Goal: Task Accomplishment & Management: Complete application form

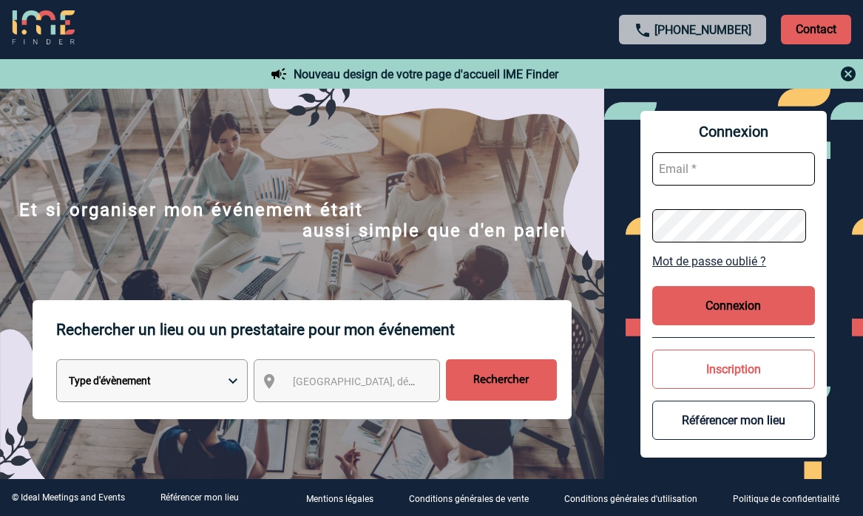
type input "[EMAIL_ADDRESS][DOMAIN_NAME]"
click at [739, 317] on button "Connexion" at bounding box center [733, 305] width 163 height 39
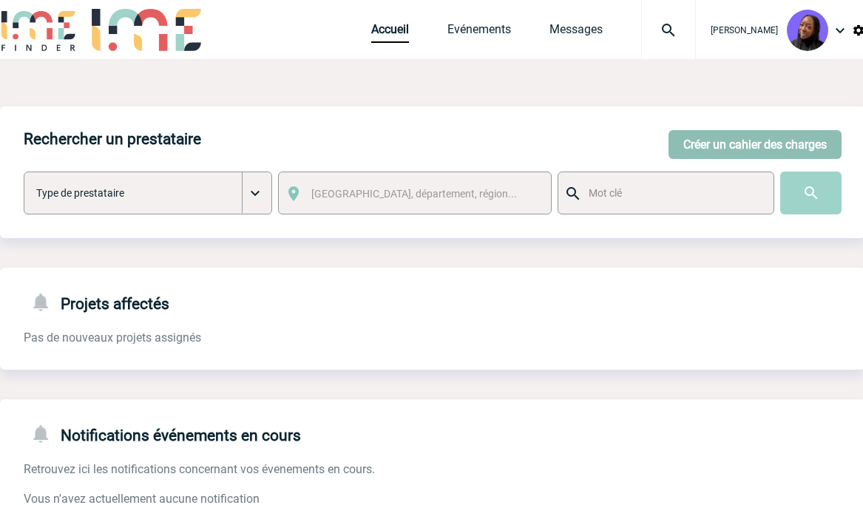
click at [746, 143] on button "Créer un cahier des charges" at bounding box center [754, 144] width 173 height 29
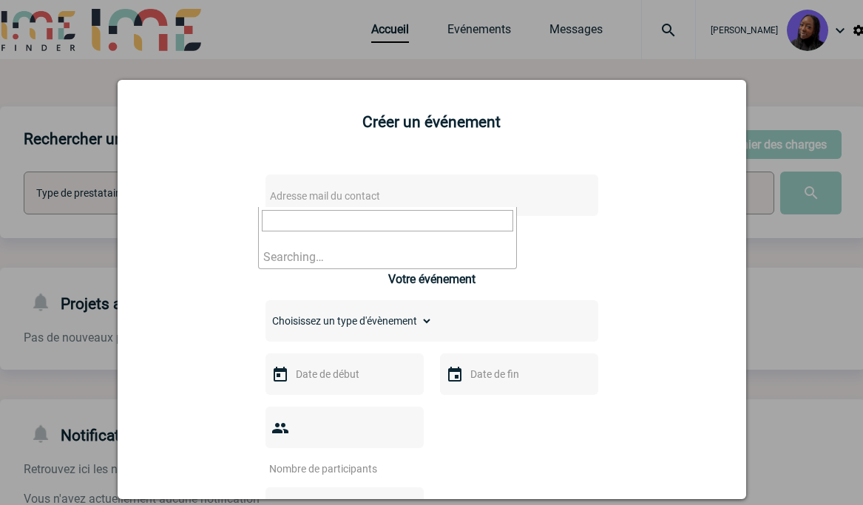
click at [421, 194] on span "Adresse mail du contact" at bounding box center [393, 196] width 259 height 21
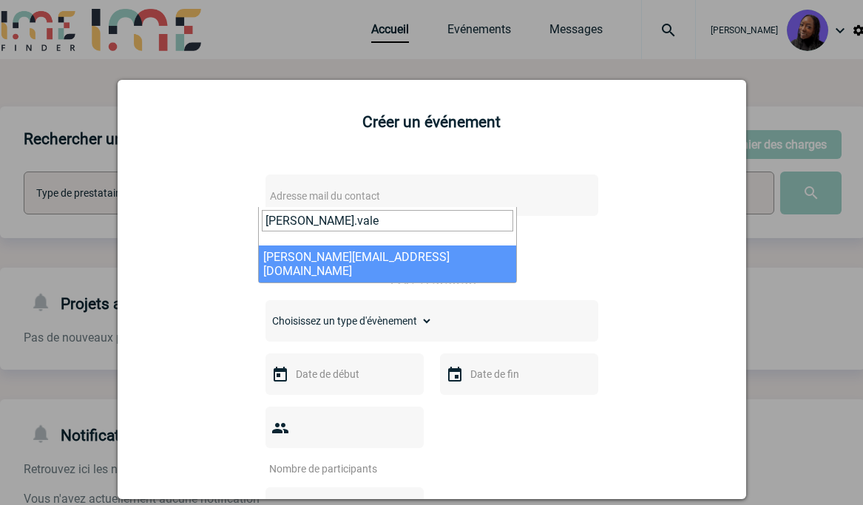
type input "[PERSON_NAME].vale"
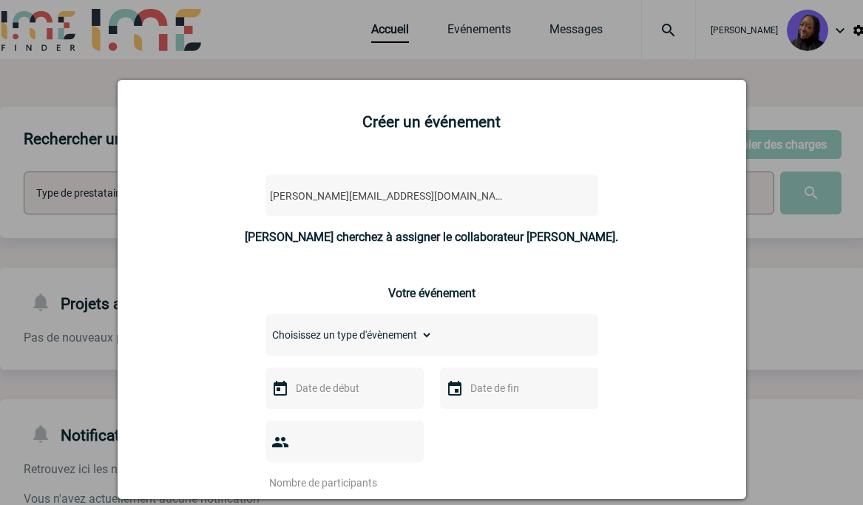
select select "130377"
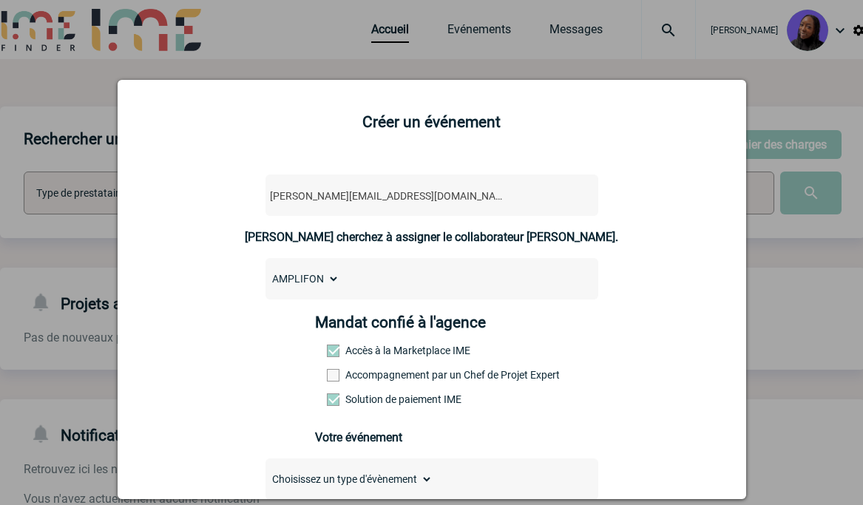
click at [392, 377] on label "Accompagnement par un Chef de Projet Expert" at bounding box center [359, 375] width 65 height 12
click at [0, 0] on input "Accompagnement par un Chef de Projet Expert" at bounding box center [0, 0] width 0 height 0
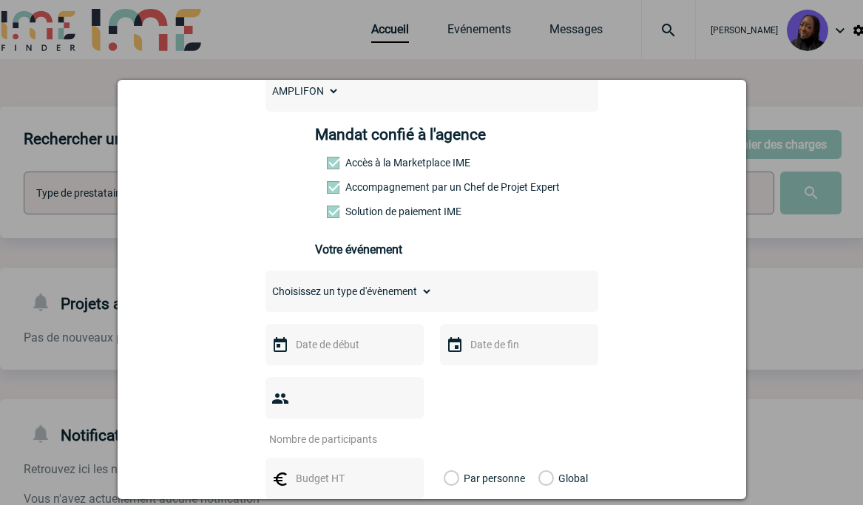
scroll to position [222, 0]
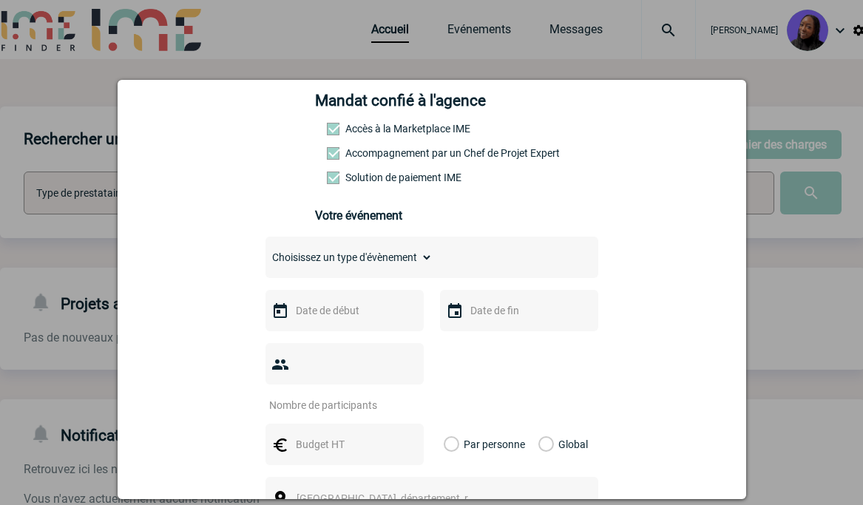
click at [421, 261] on select "Choisissez un type d'évènement Séminaire avec nuitée Séminaire sans nuitée Repa…" at bounding box center [348, 257] width 167 height 21
select select "1"
click at [265, 251] on select "Choisissez un type d'évènement Séminaire avec nuitée Séminaire sans nuitée Repa…" at bounding box center [348, 257] width 167 height 21
click at [327, 310] on input "text" at bounding box center [343, 310] width 102 height 19
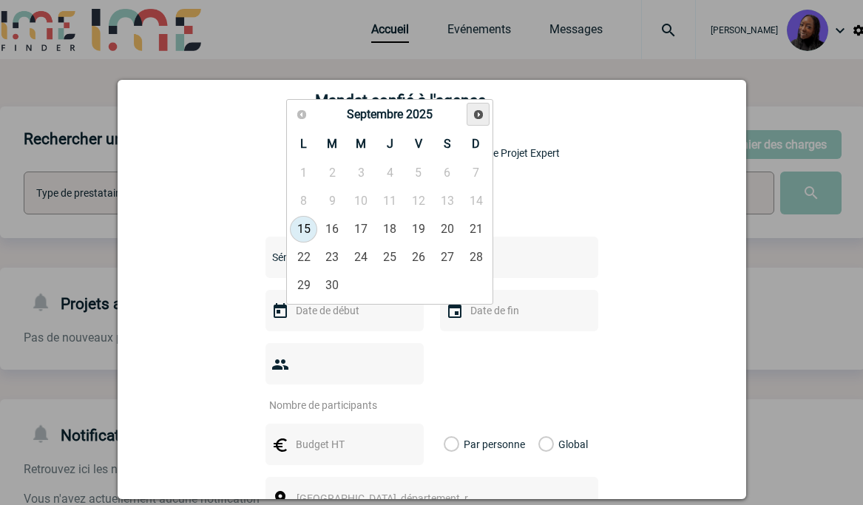
click at [483, 119] on span "Suivant" at bounding box center [478, 115] width 12 height 12
click at [383, 279] on link "27" at bounding box center [389, 285] width 27 height 27
type input "[DATE]"
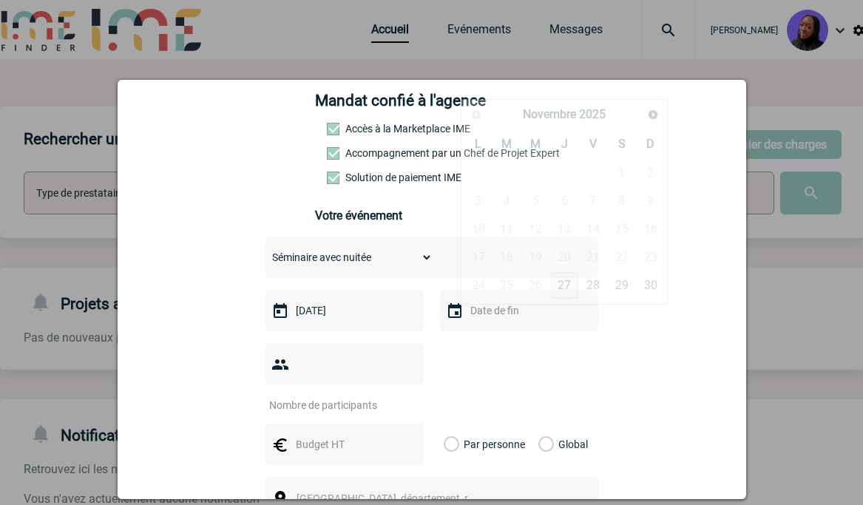
click at [512, 316] on input "text" at bounding box center [517, 310] width 102 height 19
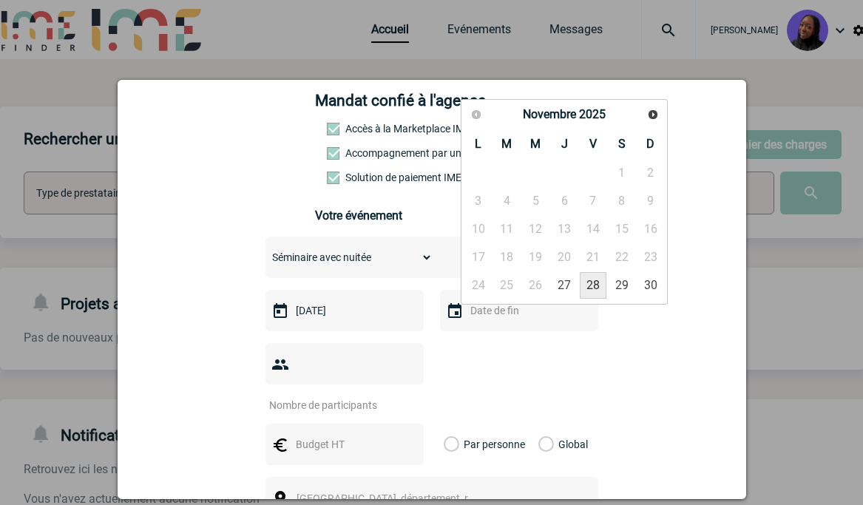
click at [600, 291] on link "28" at bounding box center [593, 285] width 27 height 27
type input "[DATE]"
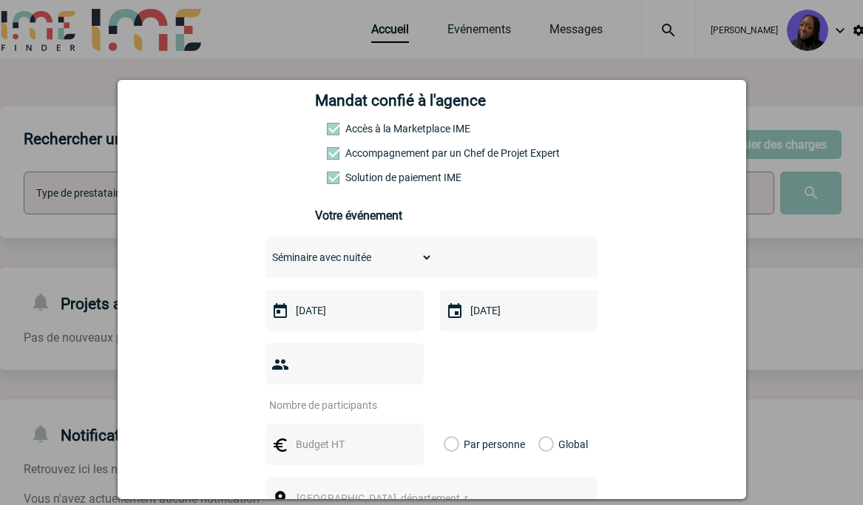
click at [354, 357] on div at bounding box center [344, 363] width 158 height 41
click at [354, 396] on input "number" at bounding box center [334, 405] width 139 height 19
type input "60"
click at [540, 424] on label "Global" at bounding box center [543, 444] width 10 height 41
click at [0, 0] on input "Global" at bounding box center [0, 0] width 0 height 0
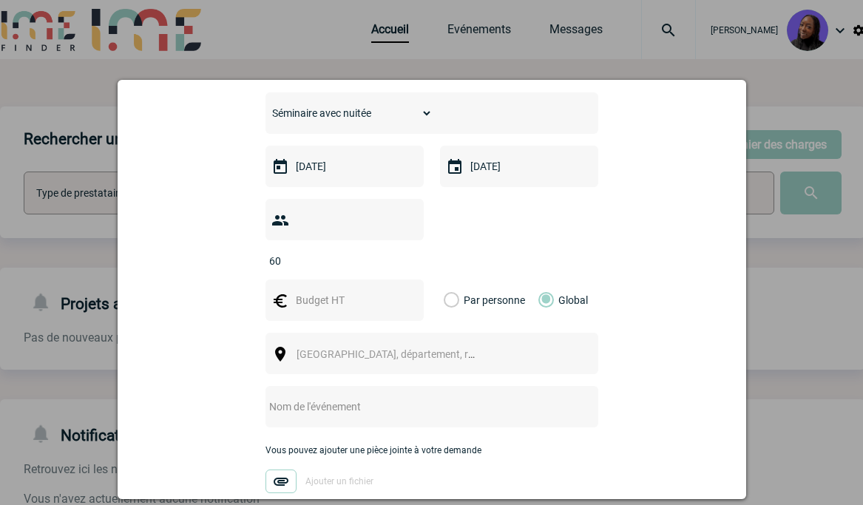
scroll to position [370, 0]
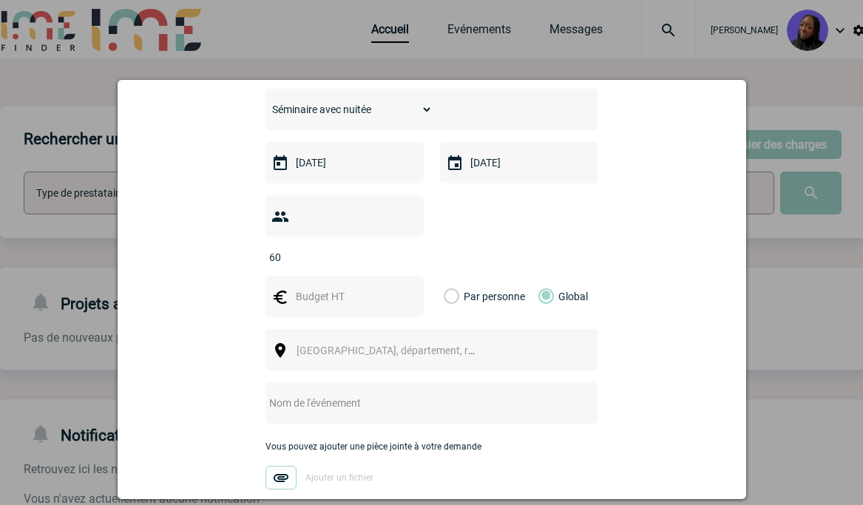
drag, startPoint x: 330, startPoint y: 267, endPoint x: 362, endPoint y: 274, distance: 32.6
click at [330, 287] on input "text" at bounding box center [343, 296] width 102 height 19
type input "18000"
click at [328, 340] on span "[GEOGRAPHIC_DATA], département, région..." at bounding box center [392, 350] width 203 height 21
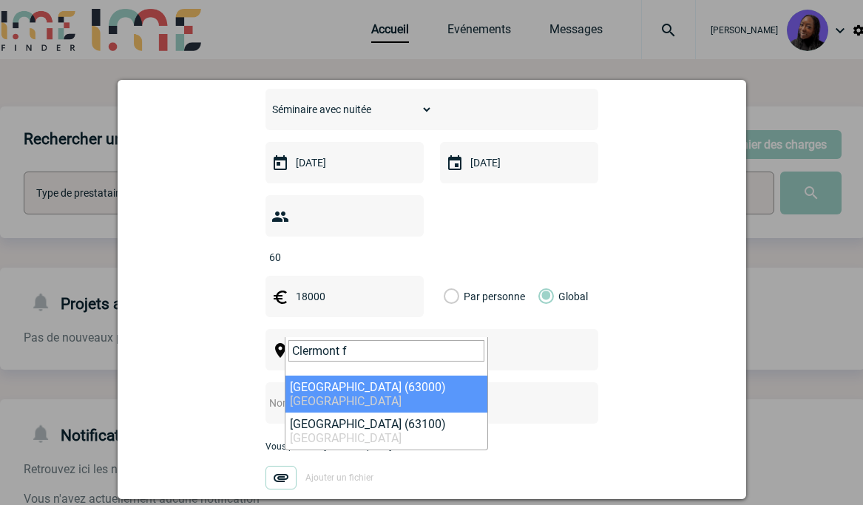
type input "Clermont f"
select select "33892"
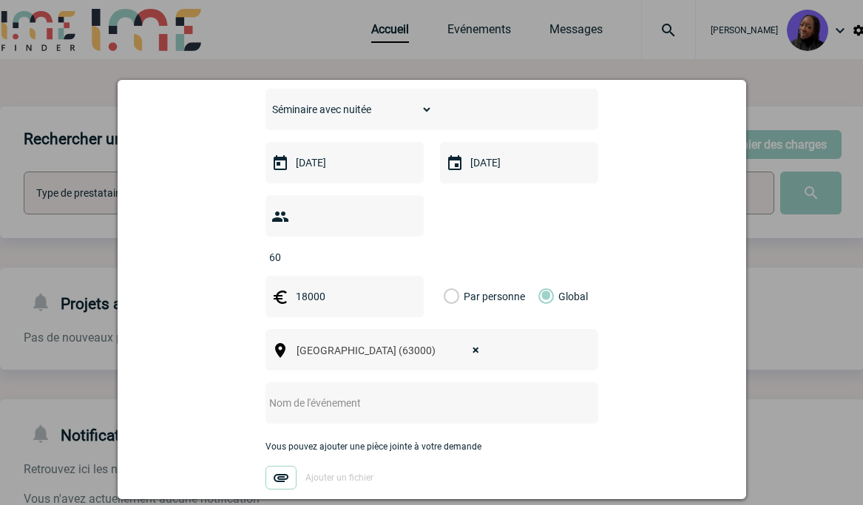
click at [391, 396] on div at bounding box center [431, 402] width 333 height 41
click at [389, 393] on input "text" at bounding box center [411, 402] width 293 height 19
click at [393, 393] on input "text" at bounding box center [411, 402] width 293 height 19
click at [336, 393] on input "Nuitée -" at bounding box center [411, 402] width 293 height 19
drag, startPoint x: 296, startPoint y: 381, endPoint x: 387, endPoint y: 372, distance: 92.2
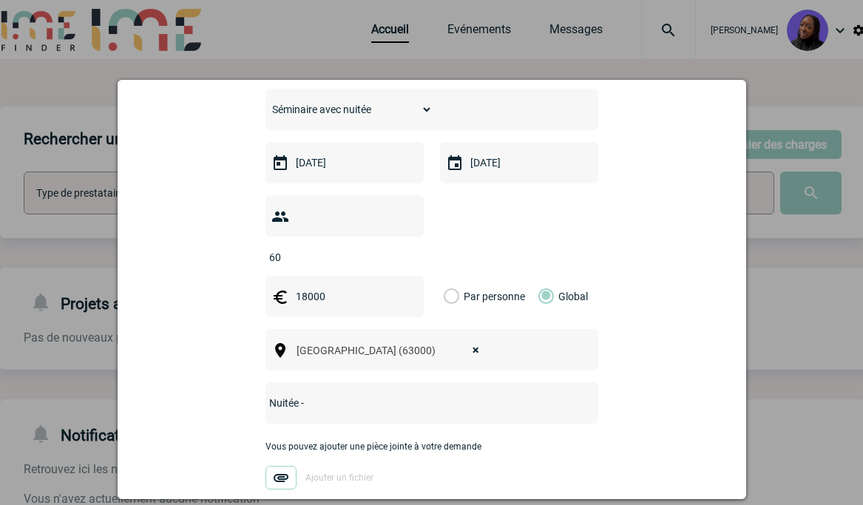
click at [302, 393] on input "Nuitée -" at bounding box center [411, 402] width 293 height 19
paste input "Polydome"
drag, startPoint x: 376, startPoint y: 374, endPoint x: 442, endPoint y: 362, distance: 67.6
click at [378, 393] on input "Nuitée Novembre 2025 -Polydome" at bounding box center [411, 402] width 293 height 19
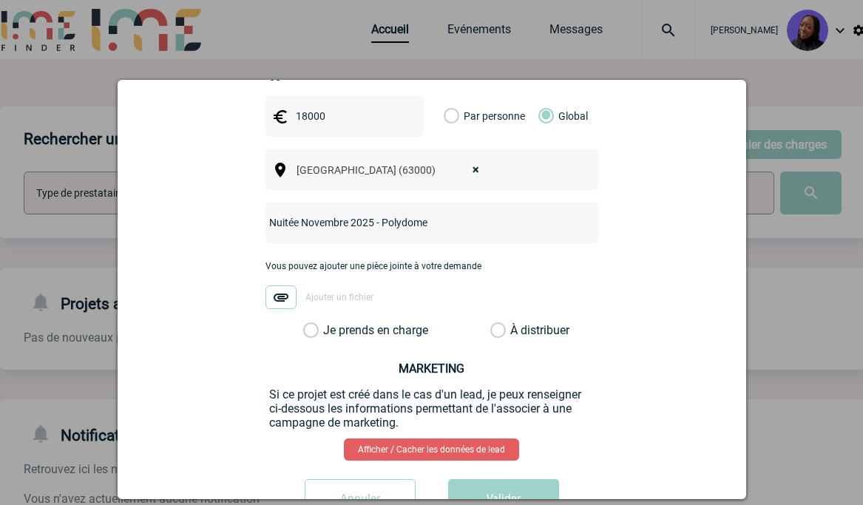
scroll to position [581, 0]
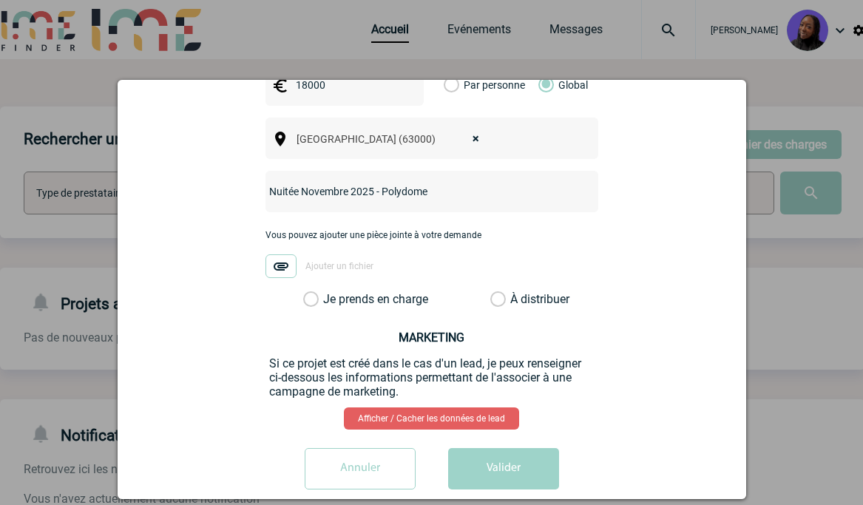
type input "Nuitée Novembre 2025 - Polydome"
click at [303, 292] on label "Je prends en charge" at bounding box center [315, 299] width 25 height 15
click at [0, 0] on input "Je prends en charge" at bounding box center [0, 0] width 0 height 0
click at [491, 448] on button "Valider" at bounding box center [503, 468] width 111 height 41
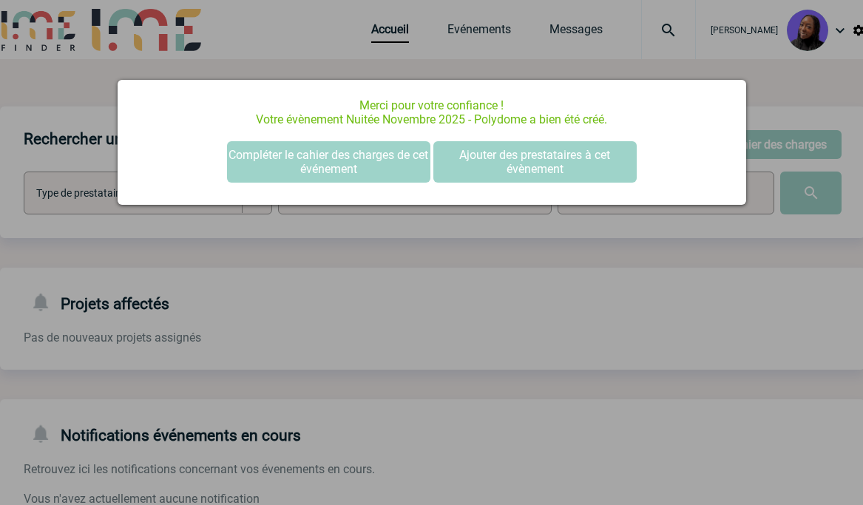
scroll to position [0, 0]
